Goal: Information Seeking & Learning: Learn about a topic

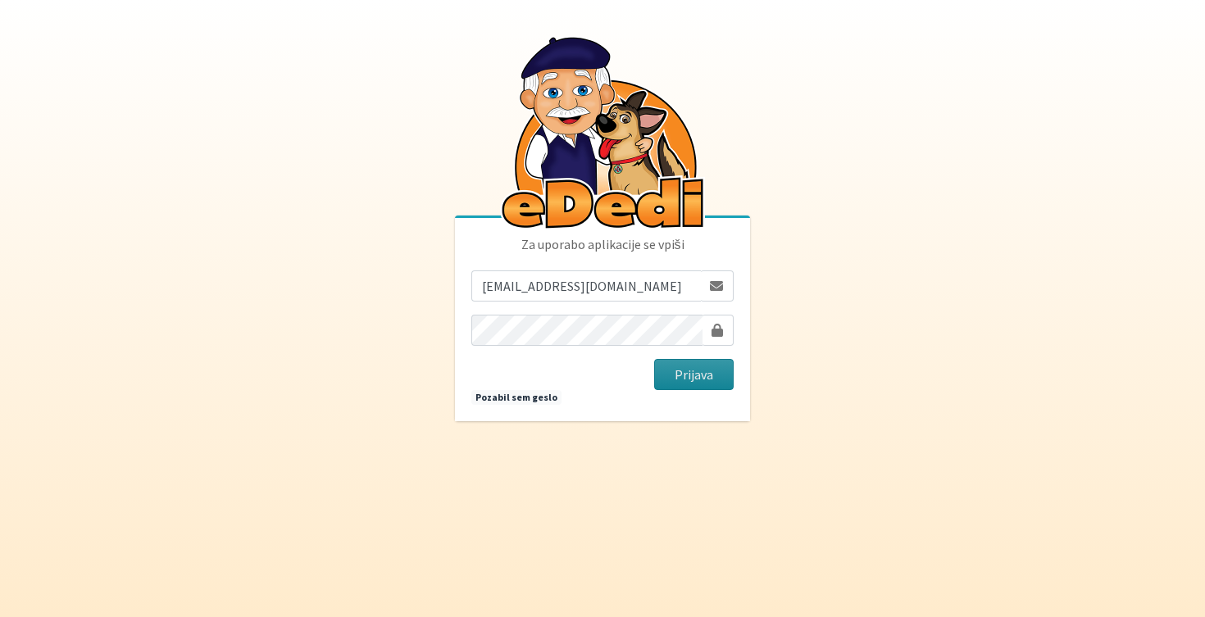
click at [726, 385] on button "Prijava" at bounding box center [693, 374] width 79 height 31
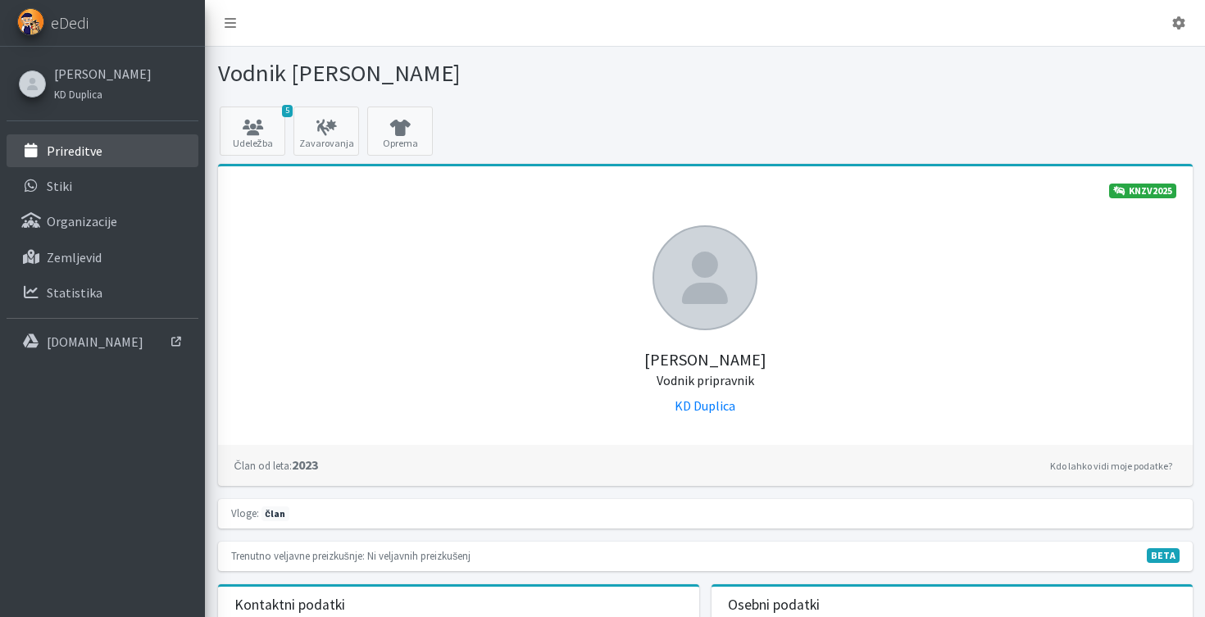
click at [109, 158] on link "Prireditve" at bounding box center [103, 150] width 192 height 33
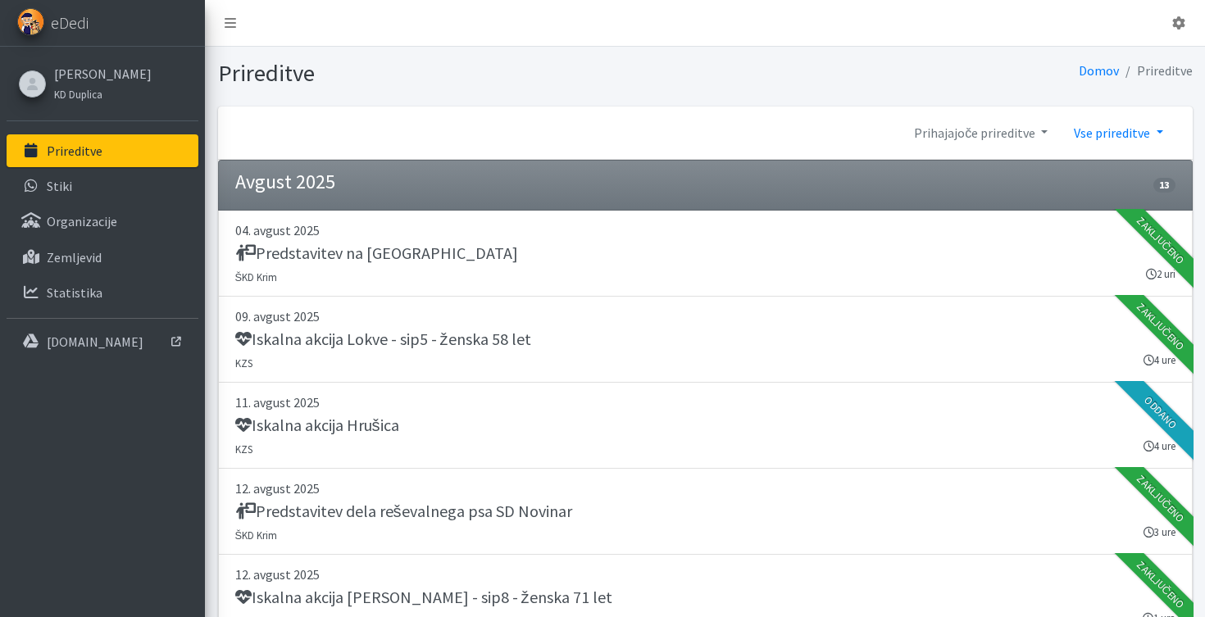
click at [1103, 131] on link "Vse prireditve" at bounding box center [1117, 132] width 115 height 33
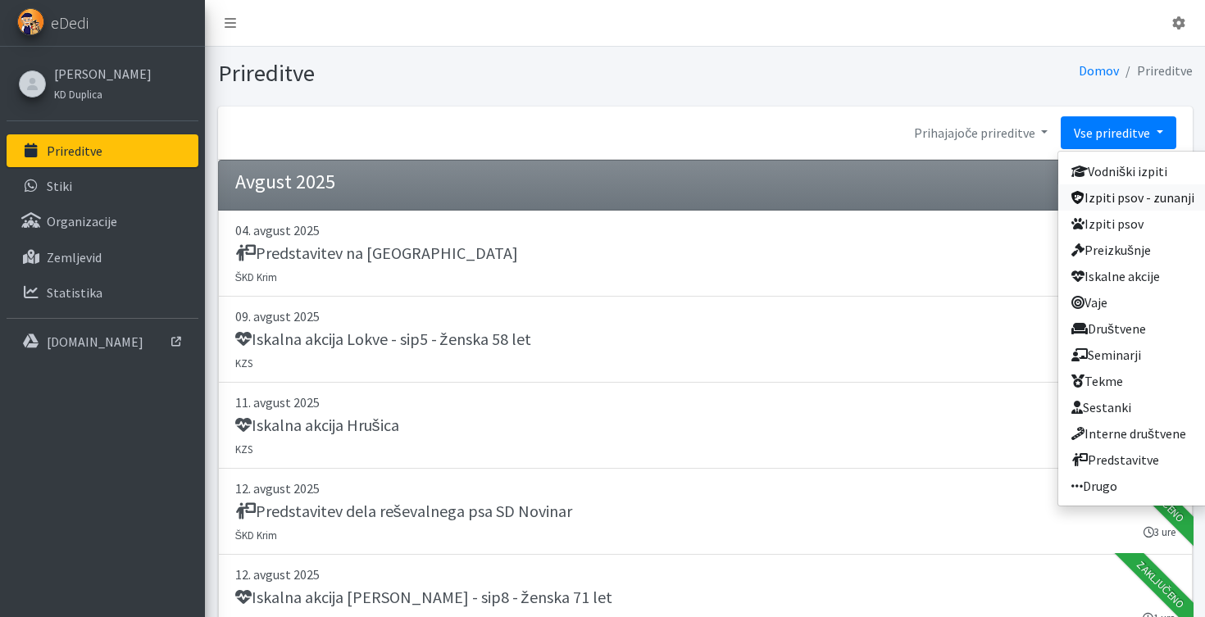
click at [1112, 193] on link "Izpiti psov - zunanji" at bounding box center [1132, 197] width 149 height 26
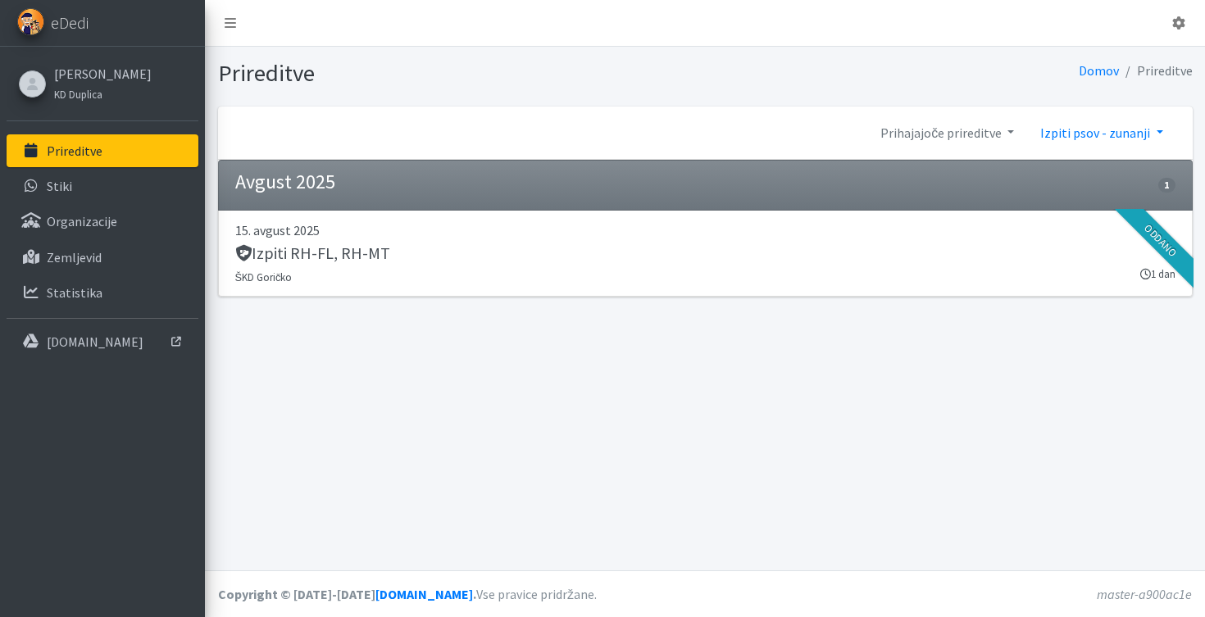
click at [1104, 132] on link "Izpiti psov - zunanji" at bounding box center [1101, 132] width 148 height 33
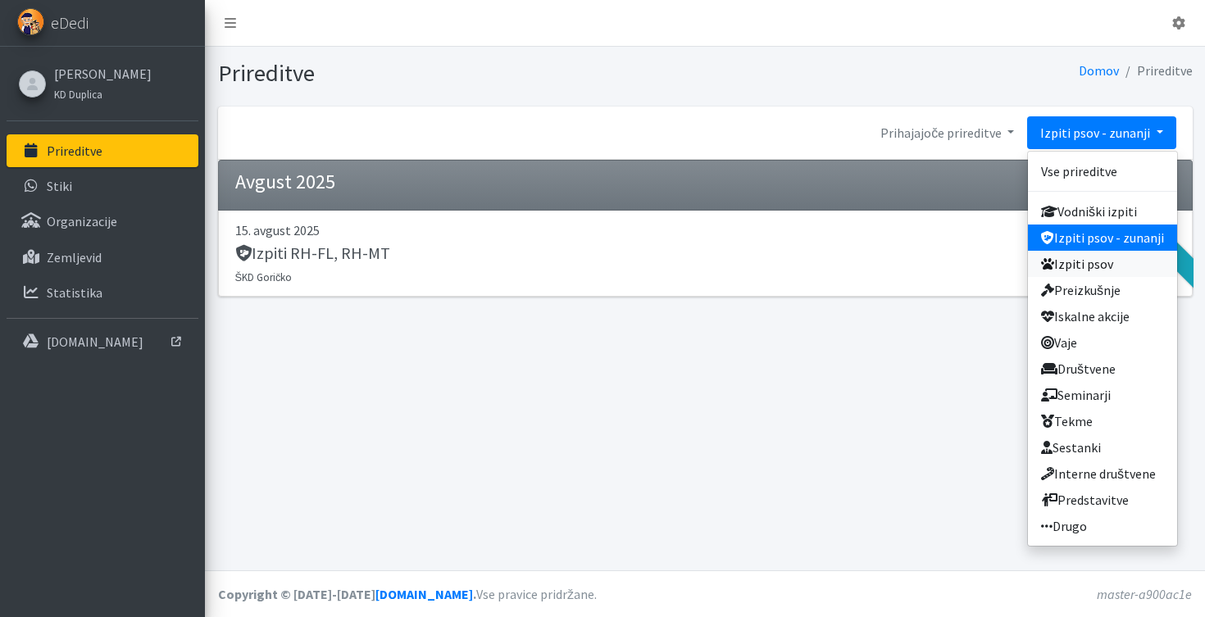
click at [1078, 263] on link "Izpiti psov" at bounding box center [1102, 264] width 149 height 26
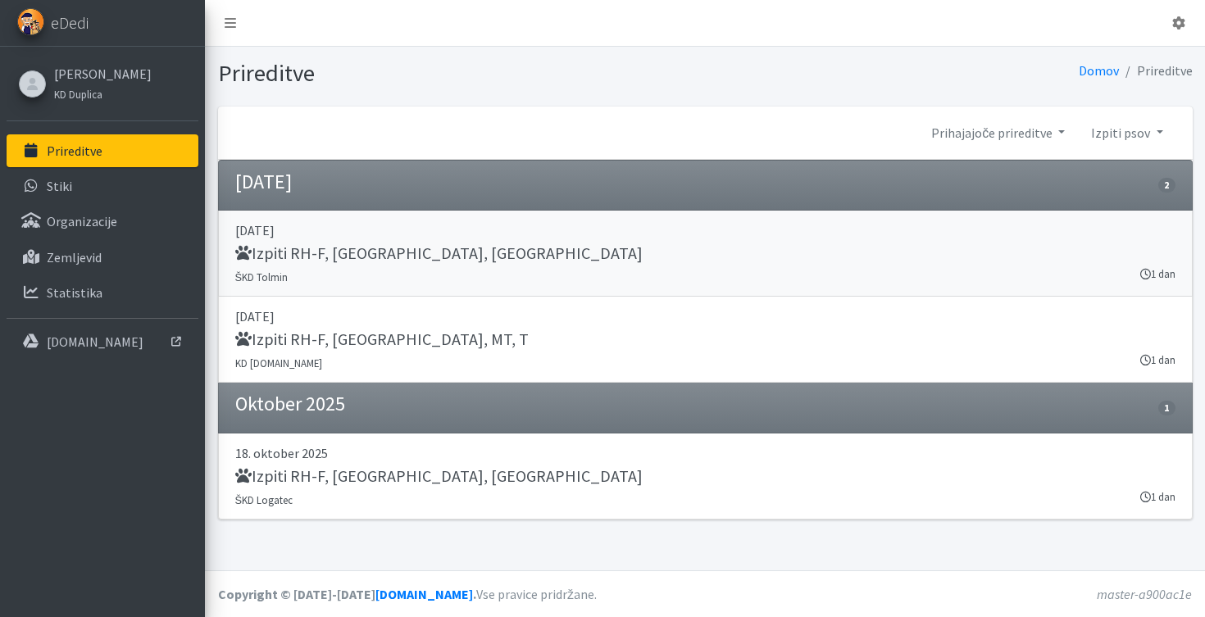
click at [301, 230] on p "06. september 2025" at bounding box center [705, 230] width 940 height 20
click at [320, 343] on h5 "Izpiti RH-F, FL, MT, T" at bounding box center [381, 339] width 293 height 20
click at [320, 480] on h5 "Izpiti RH-F, FL, MT" at bounding box center [438, 476] width 407 height 20
click at [329, 229] on p "[DATE]" at bounding box center [705, 230] width 940 height 20
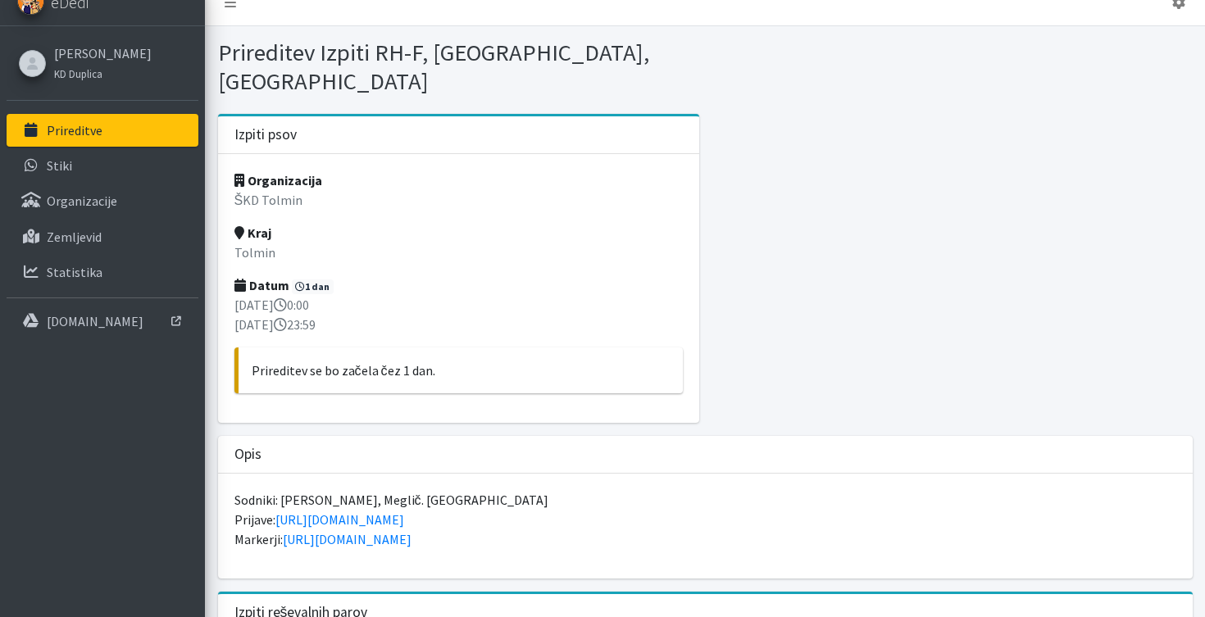
scroll to position [14, 0]
